Goal: Information Seeking & Learning: Find specific fact

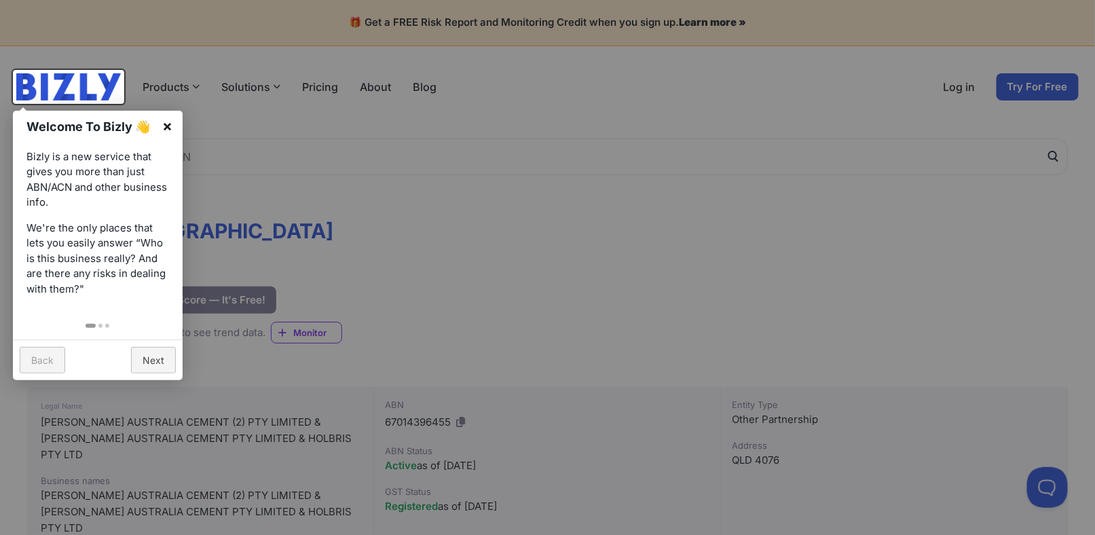
click at [169, 117] on link "×" at bounding box center [167, 126] width 31 height 31
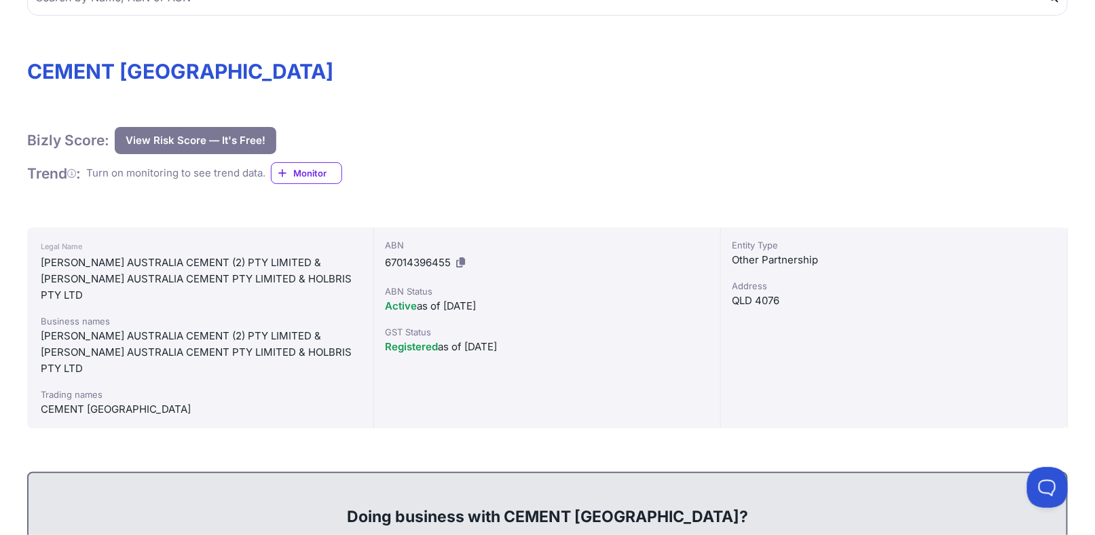
scroll to position [204, 0]
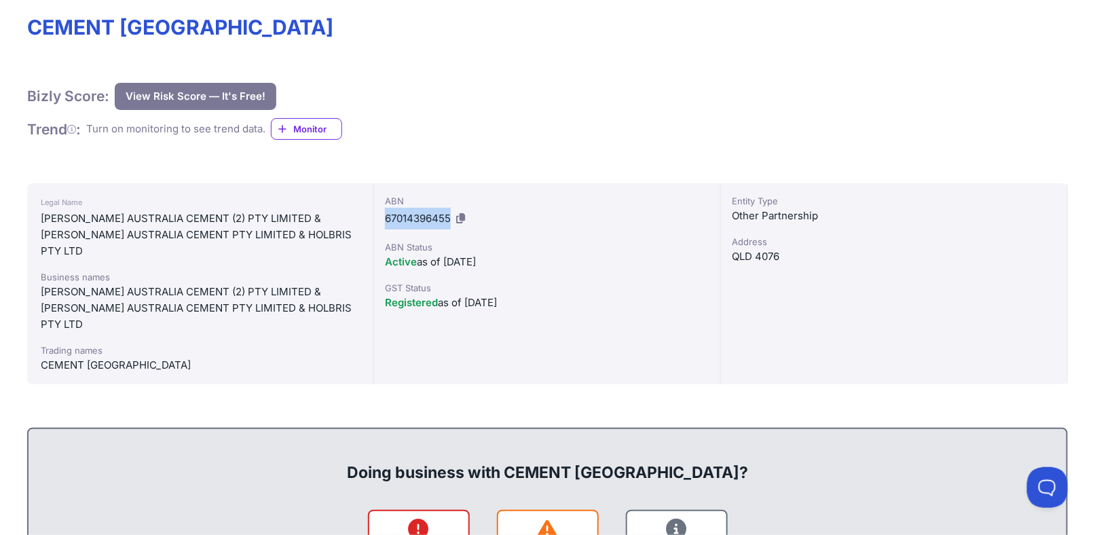
drag, startPoint x: 385, startPoint y: 218, endPoint x: 450, endPoint y: 214, distance: 65.3
click at [450, 214] on span "67014396455" at bounding box center [418, 218] width 66 height 13
copy span "67014396455"
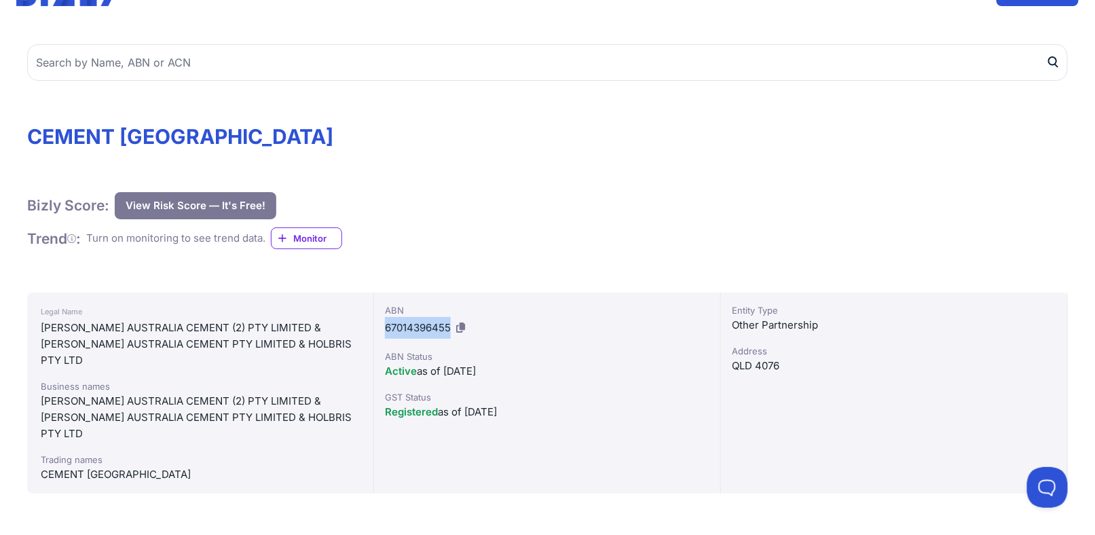
scroll to position [0, 0]
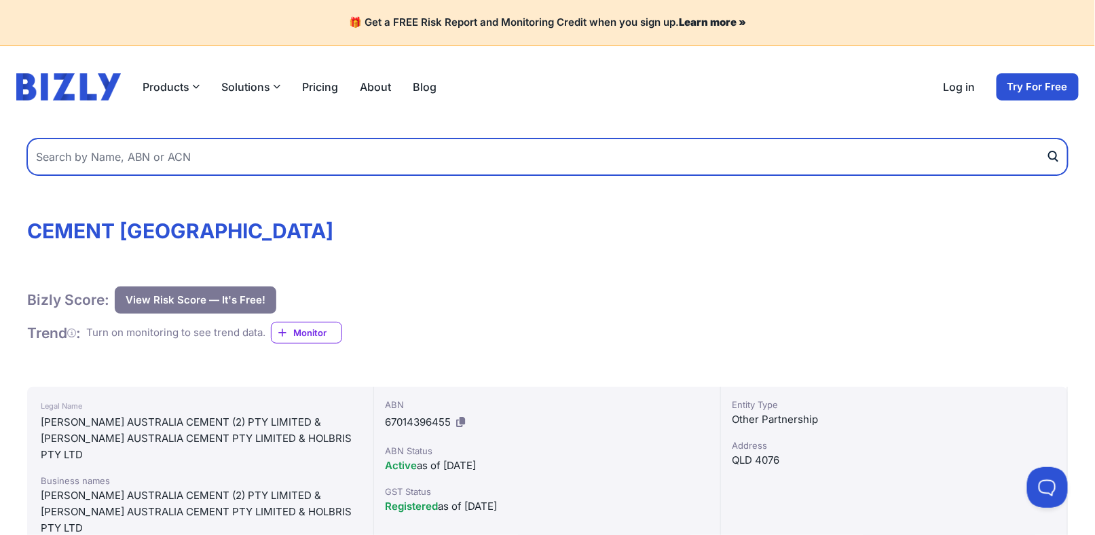
click at [131, 154] on input "text" at bounding box center [547, 156] width 1041 height 37
paste input "67014396455"
type input "67014396455"
click at [1046, 138] on button "submit" at bounding box center [1057, 156] width 22 height 37
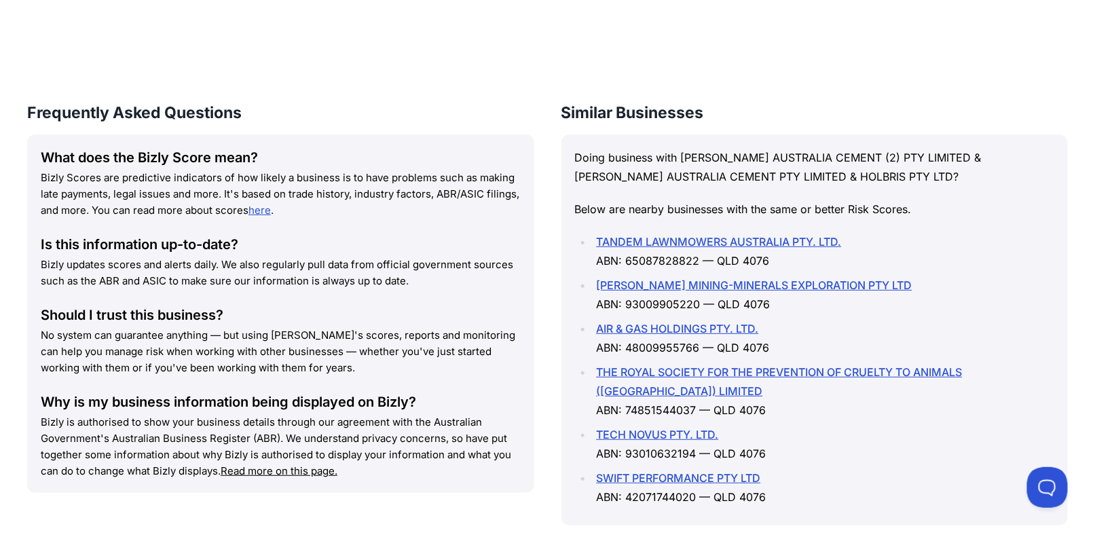
scroll to position [2000, 0]
